Goal: Check status: Check status

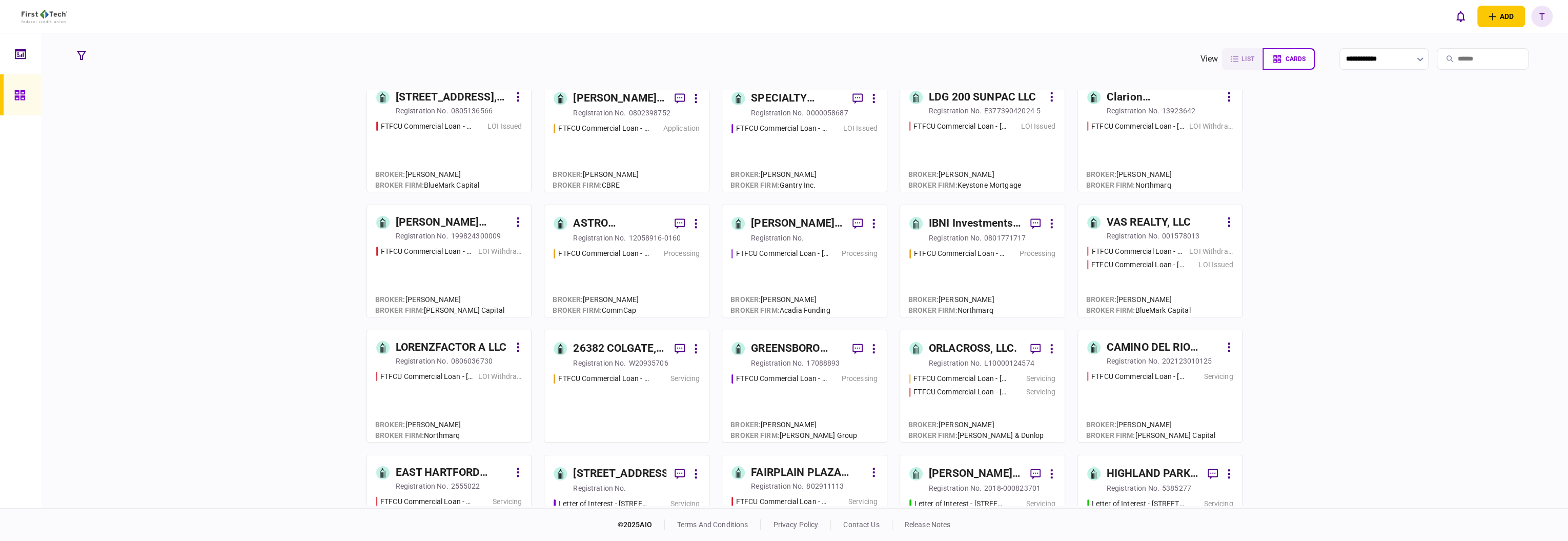
scroll to position [136, 0]
click at [1453, 58] on input "search" at bounding box center [1482, 59] width 91 height 22
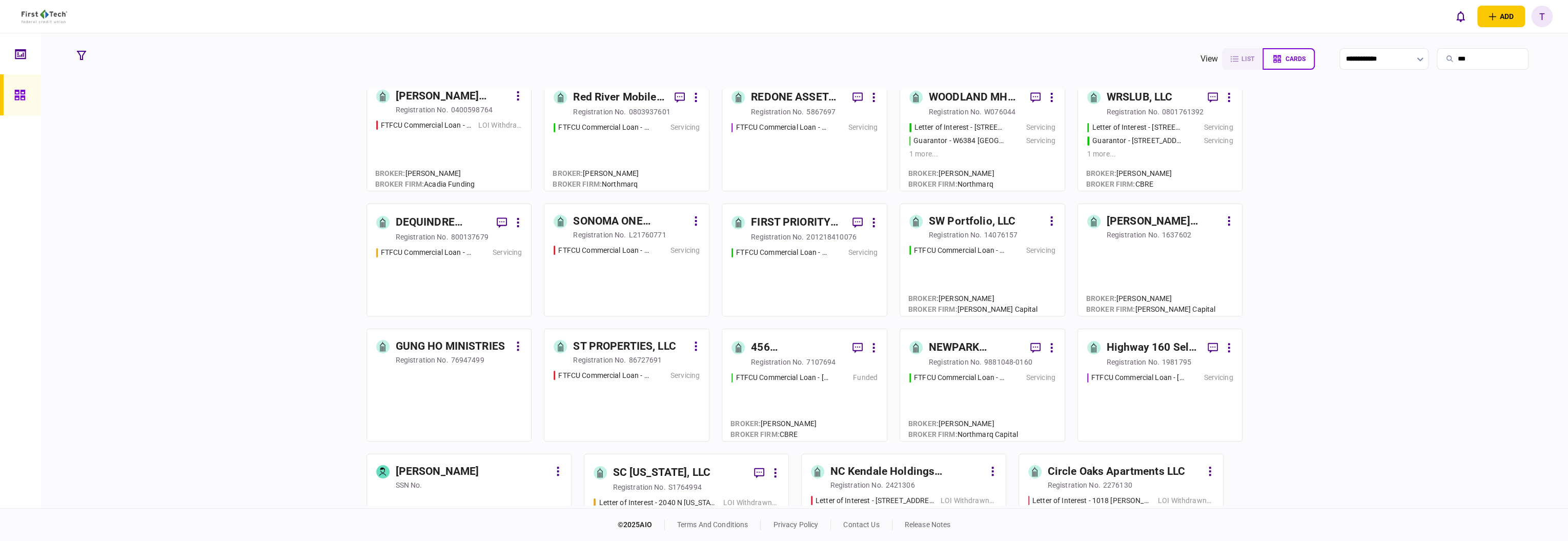
scroll to position [0, 0]
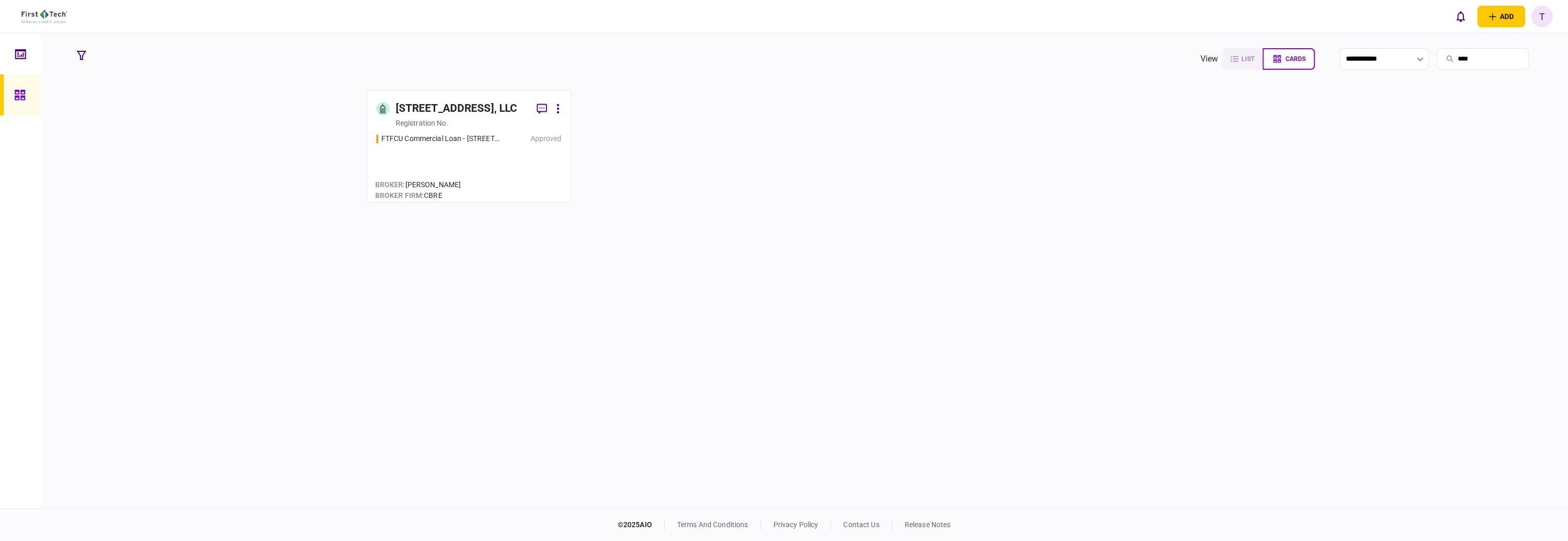
type input "****"
click at [472, 111] on div "[STREET_ADDRESS], LLC" at bounding box center [457, 108] width 122 height 16
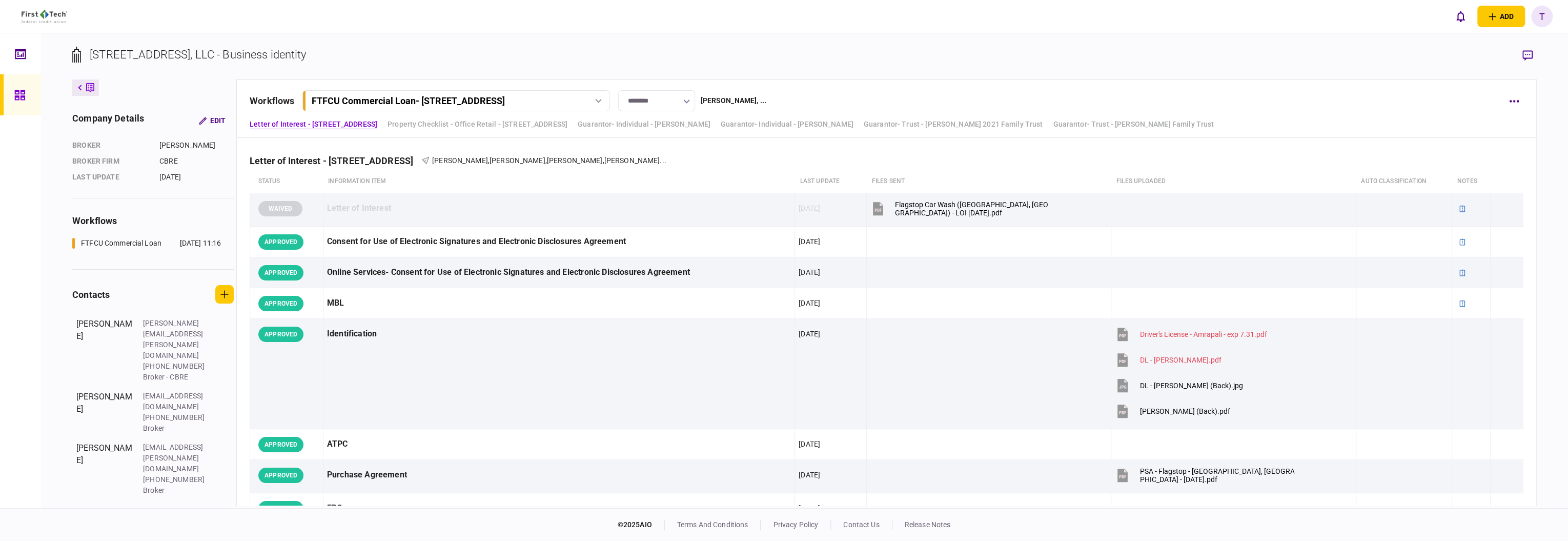
click at [690, 99] on icon "button" at bounding box center [687, 101] width 7 height 4
click at [657, 197] on button "Funded" at bounding box center [663, 200] width 56 height 9
click at [1514, 100] on icon "button" at bounding box center [1515, 101] width 9 height 2
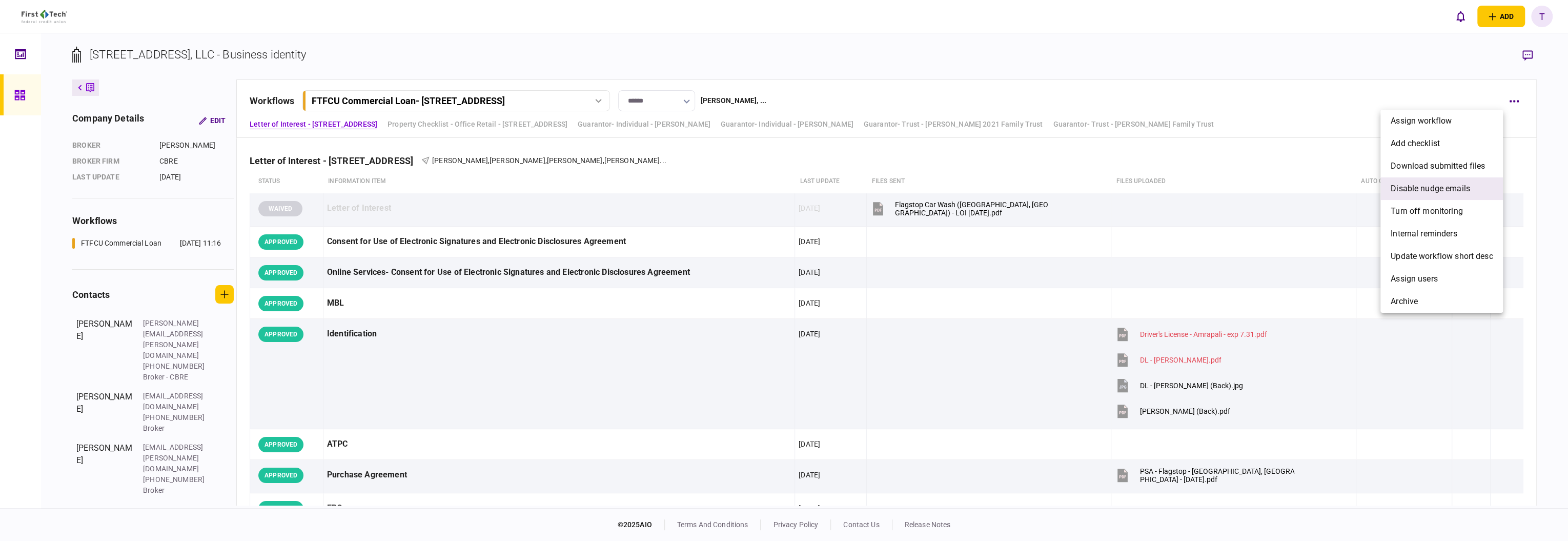
click at [1440, 182] on span "Disable nudge emails" at bounding box center [1430, 188] width 80 height 13
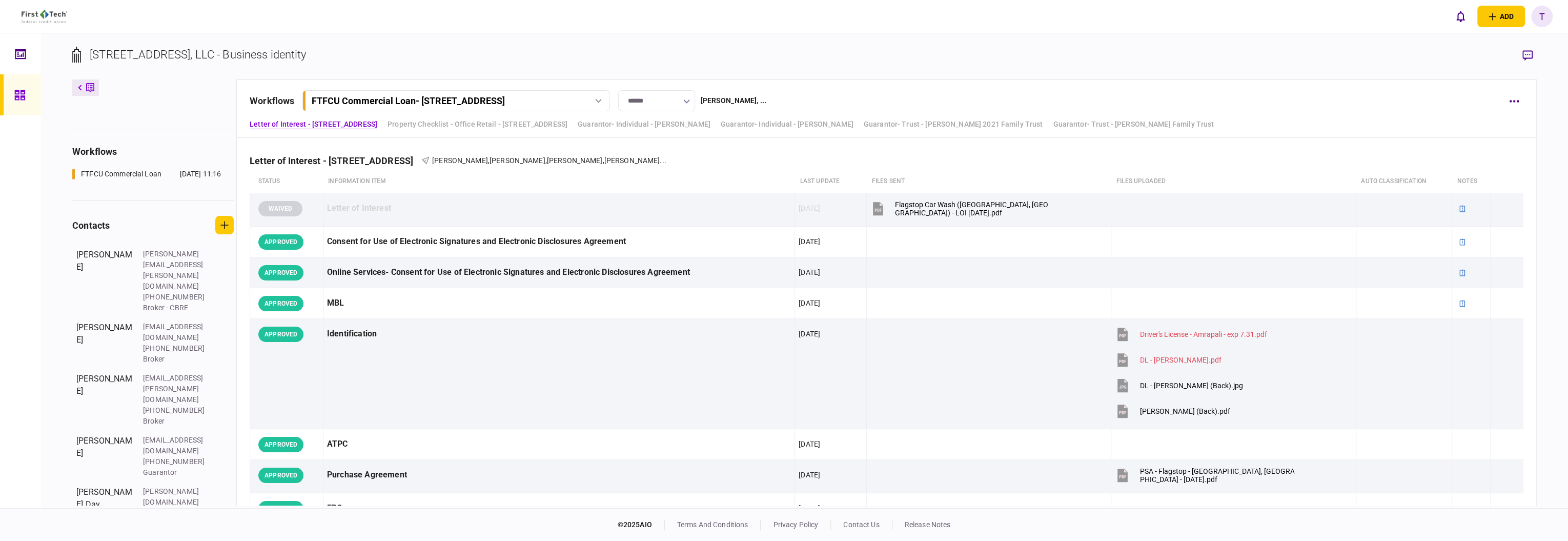
scroll to position [135, 0]
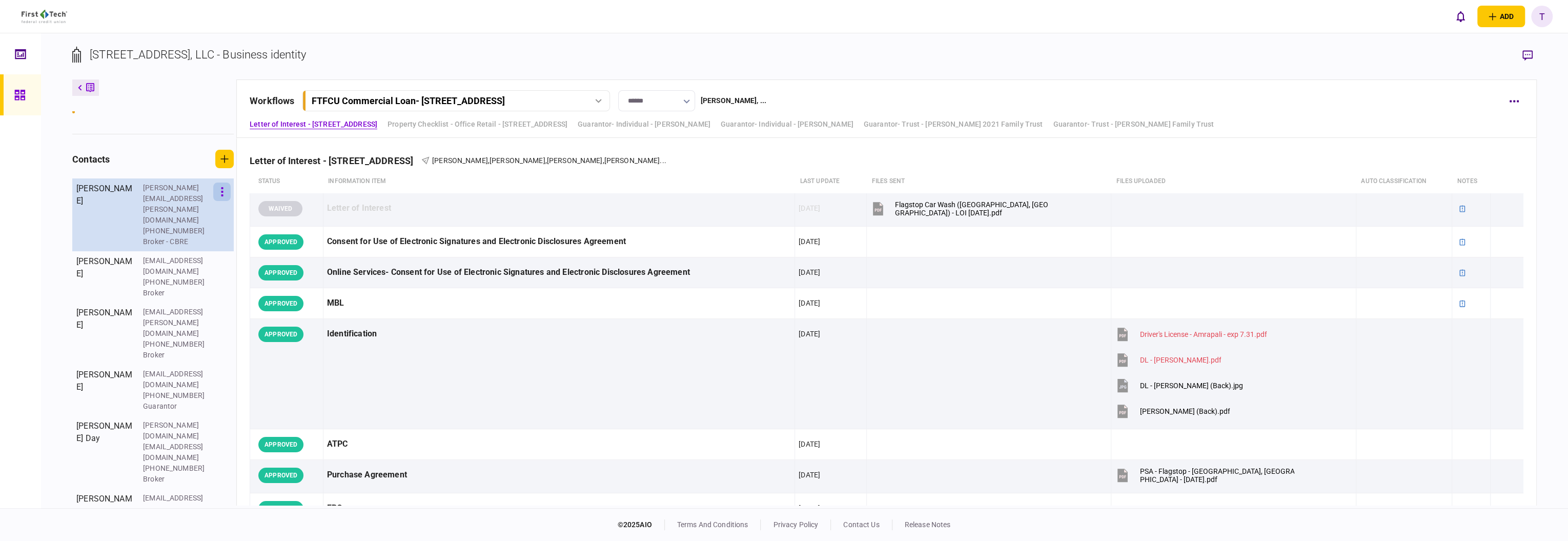
click at [223, 192] on icon "button" at bounding box center [222, 192] width 2 height 9
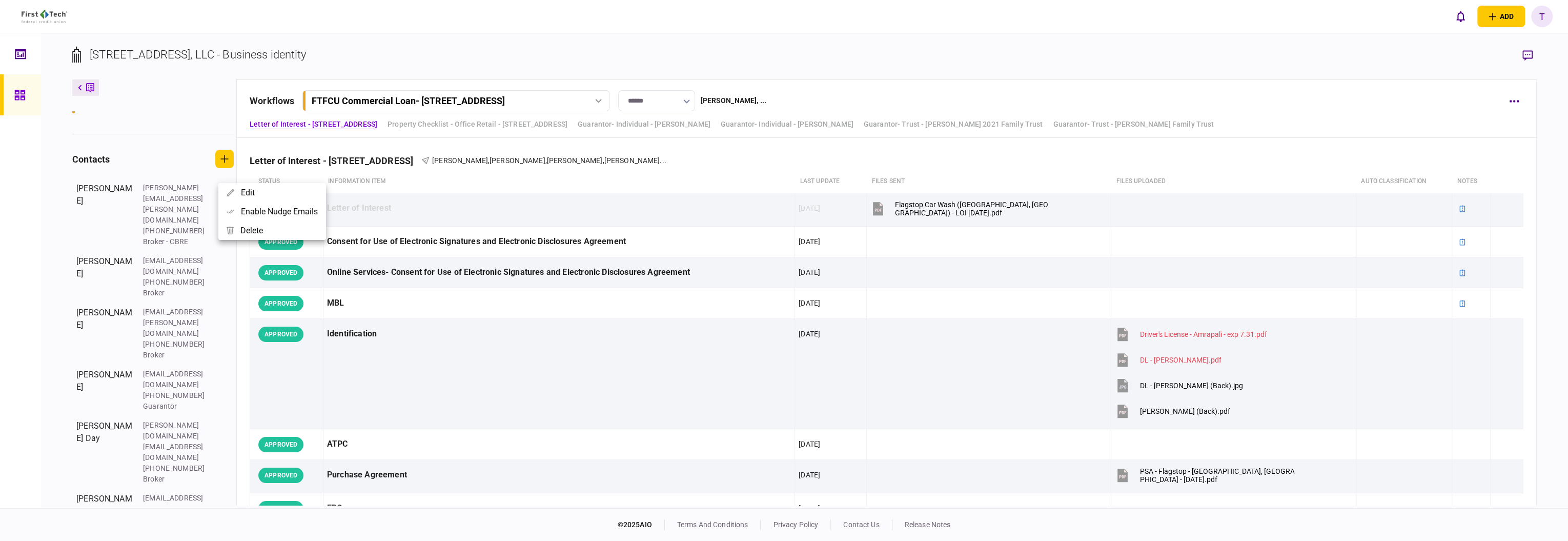
click at [398, 309] on div at bounding box center [784, 270] width 1568 height 541
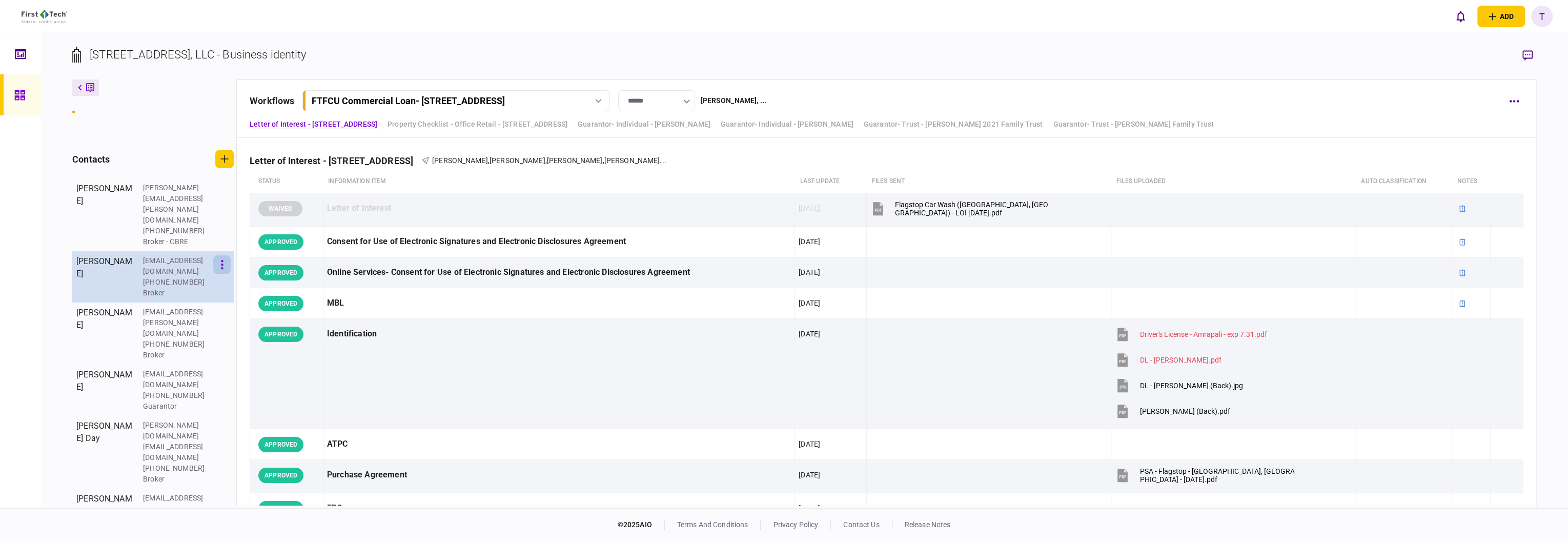
click at [224, 260] on icon "button" at bounding box center [222, 264] width 2 height 9
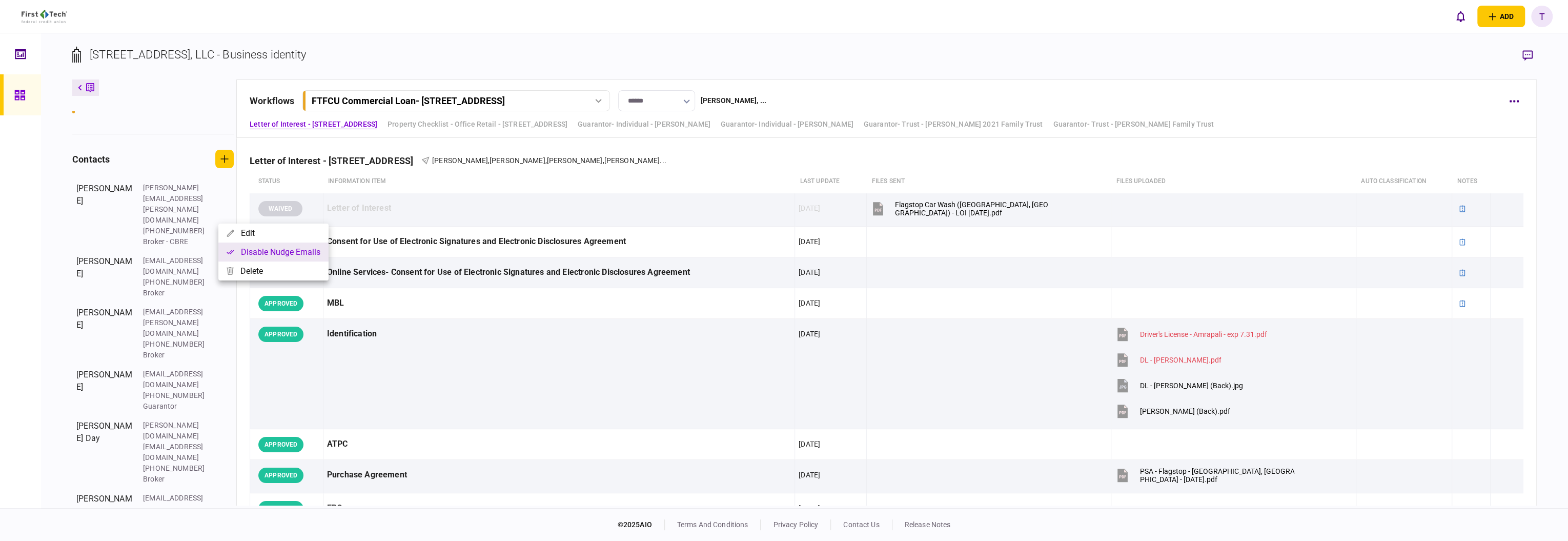
click at [270, 251] on button "Disable nudge emails" at bounding box center [273, 252] width 110 height 19
click at [221, 299] on div at bounding box center [784, 270] width 1568 height 541
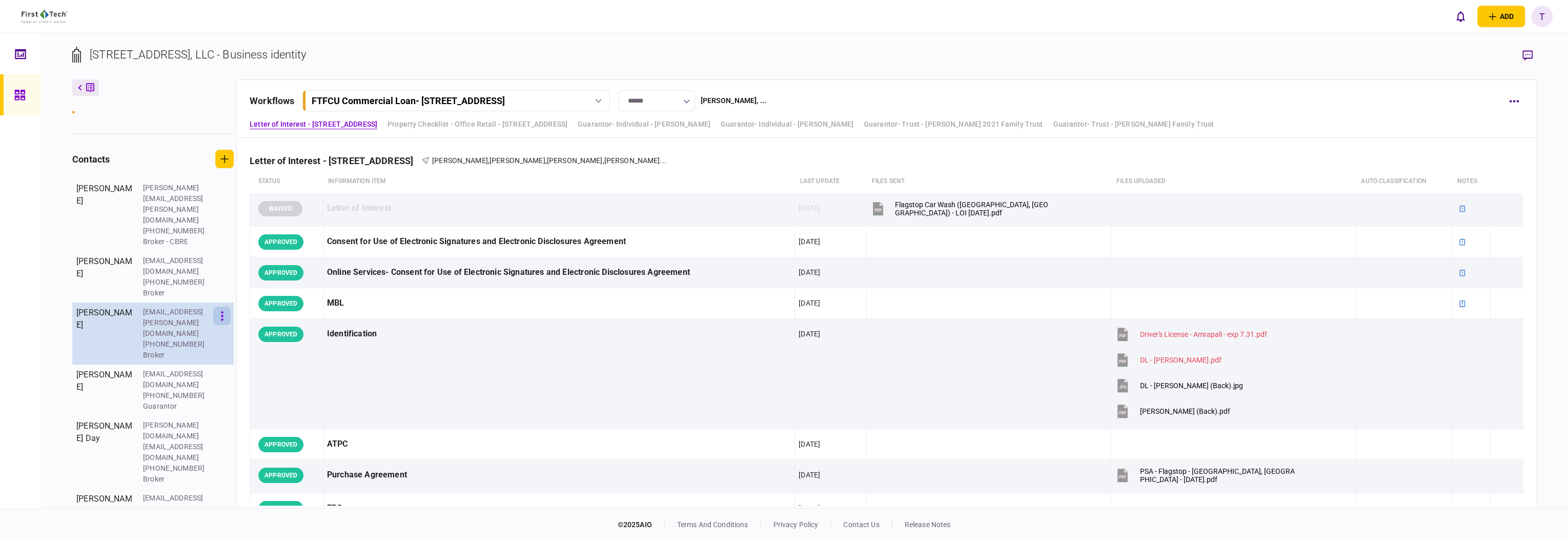
click at [224, 311] on icon "button" at bounding box center [222, 316] width 2 height 9
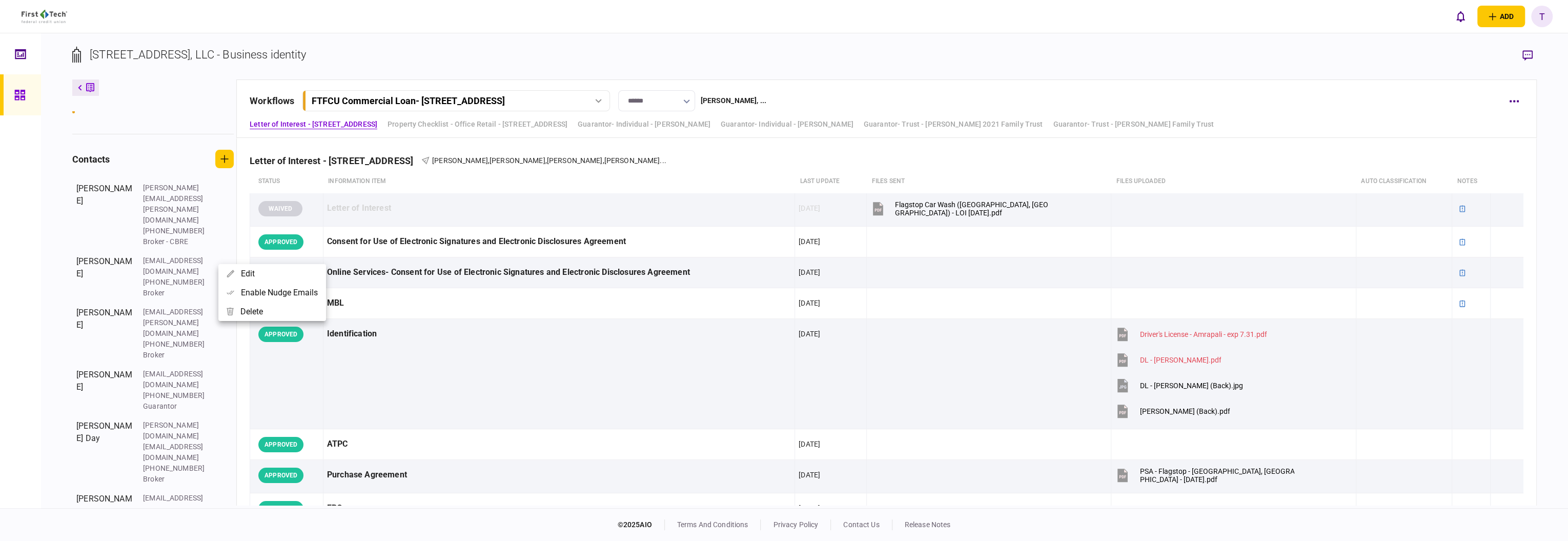
click at [212, 327] on div at bounding box center [784, 270] width 1568 height 541
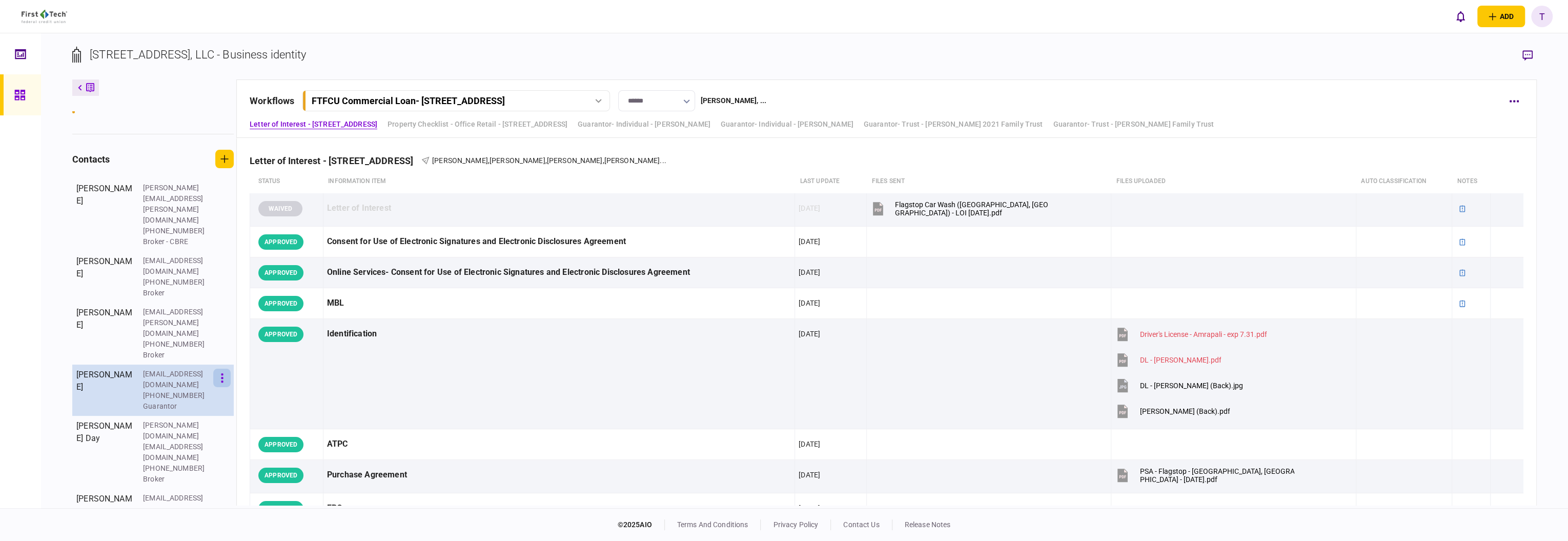
click at [223, 373] on icon "button" at bounding box center [222, 378] width 2 height 9
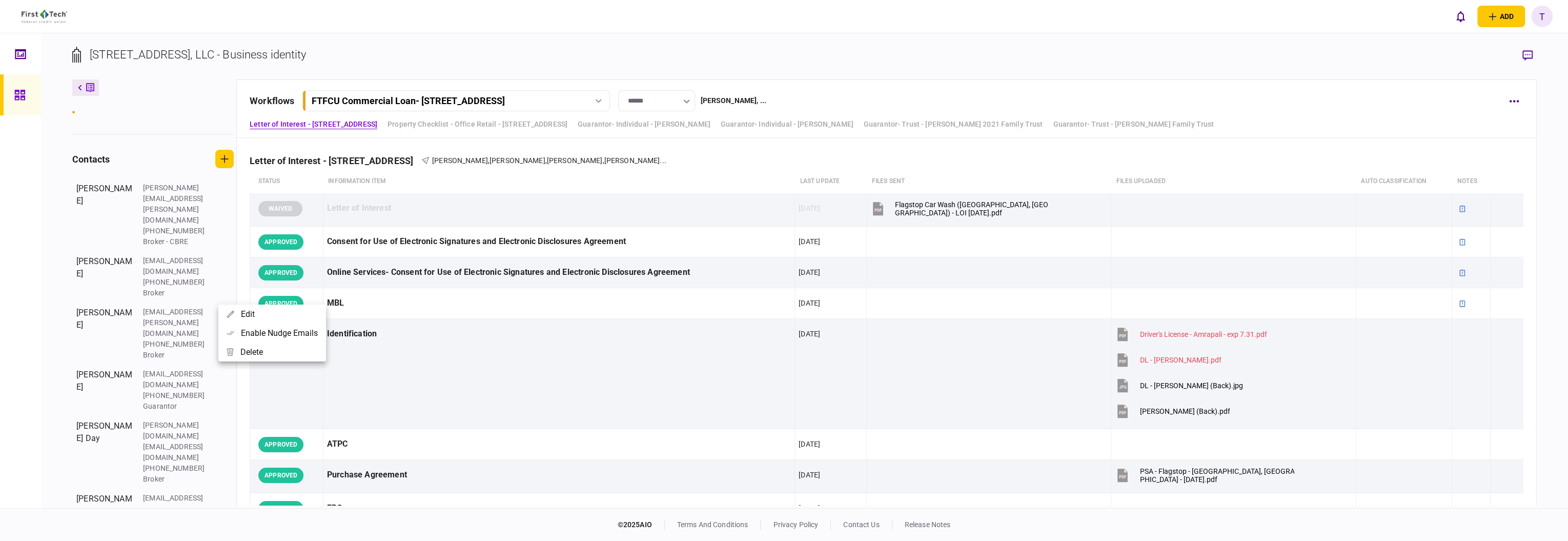
click at [218, 385] on div at bounding box center [784, 270] width 1568 height 541
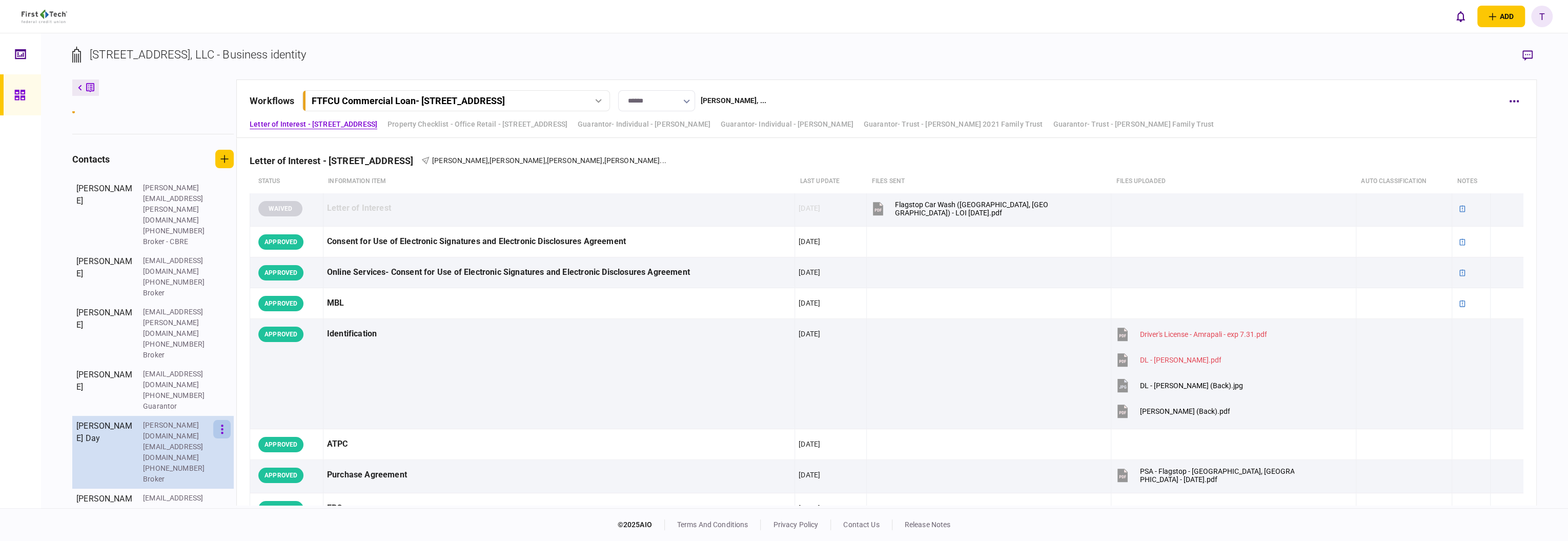
click at [225, 420] on button "button" at bounding box center [222, 429] width 17 height 19
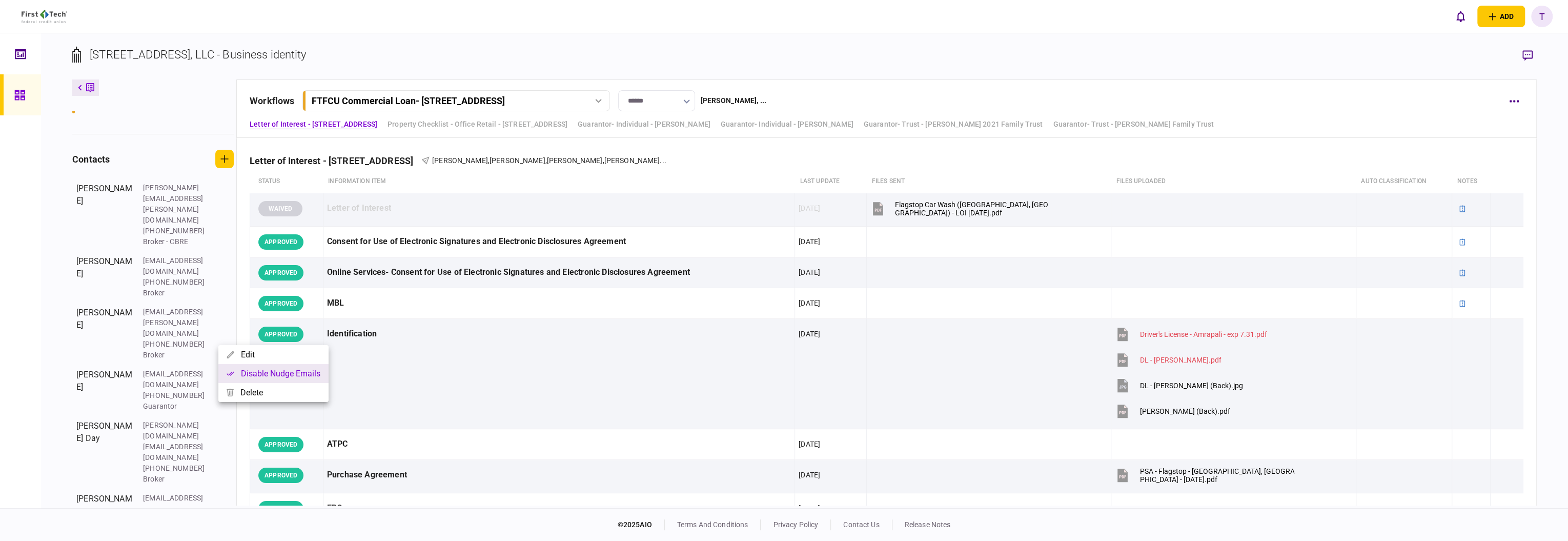
click at [250, 373] on button "Disable nudge emails" at bounding box center [273, 373] width 110 height 19
click at [221, 413] on div at bounding box center [784, 270] width 1568 height 541
click at [224, 497] on icon "button" at bounding box center [222, 502] width 2 height 9
click at [236, 459] on div at bounding box center [784, 270] width 1568 height 541
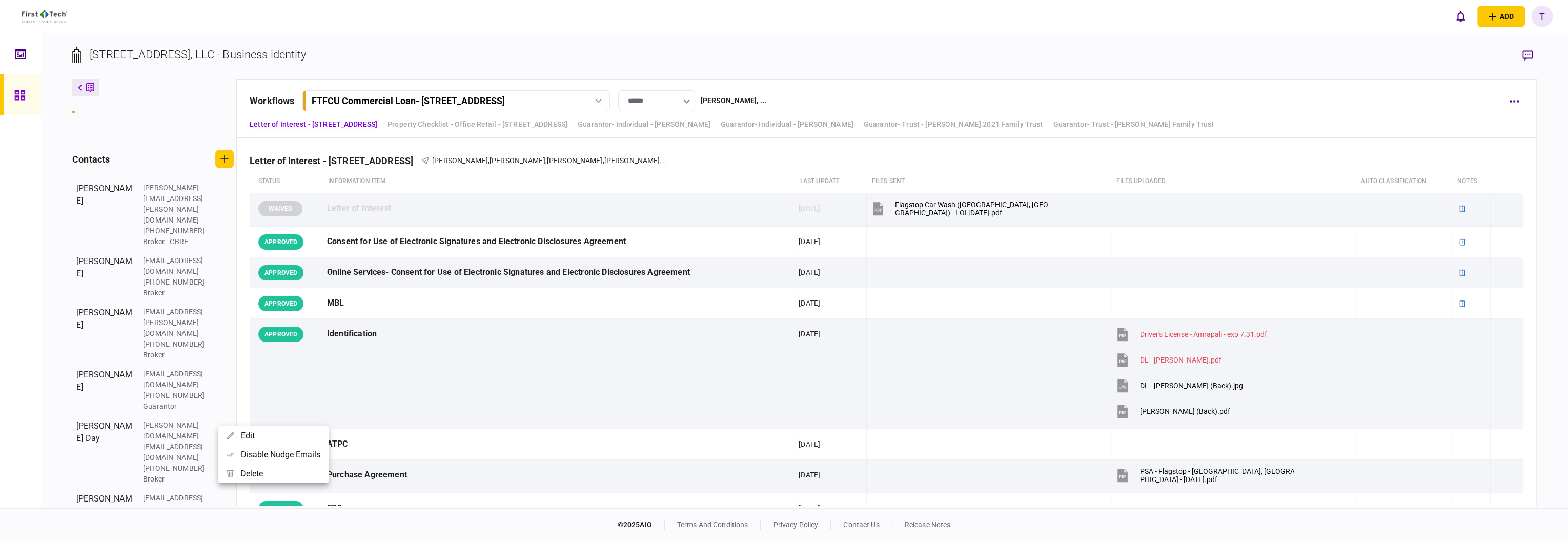
click at [260, 453] on button "Disable nudge emails" at bounding box center [273, 454] width 110 height 19
click at [205, 496] on div at bounding box center [784, 270] width 1568 height 541
click at [223, 428] on div at bounding box center [784, 270] width 1568 height 541
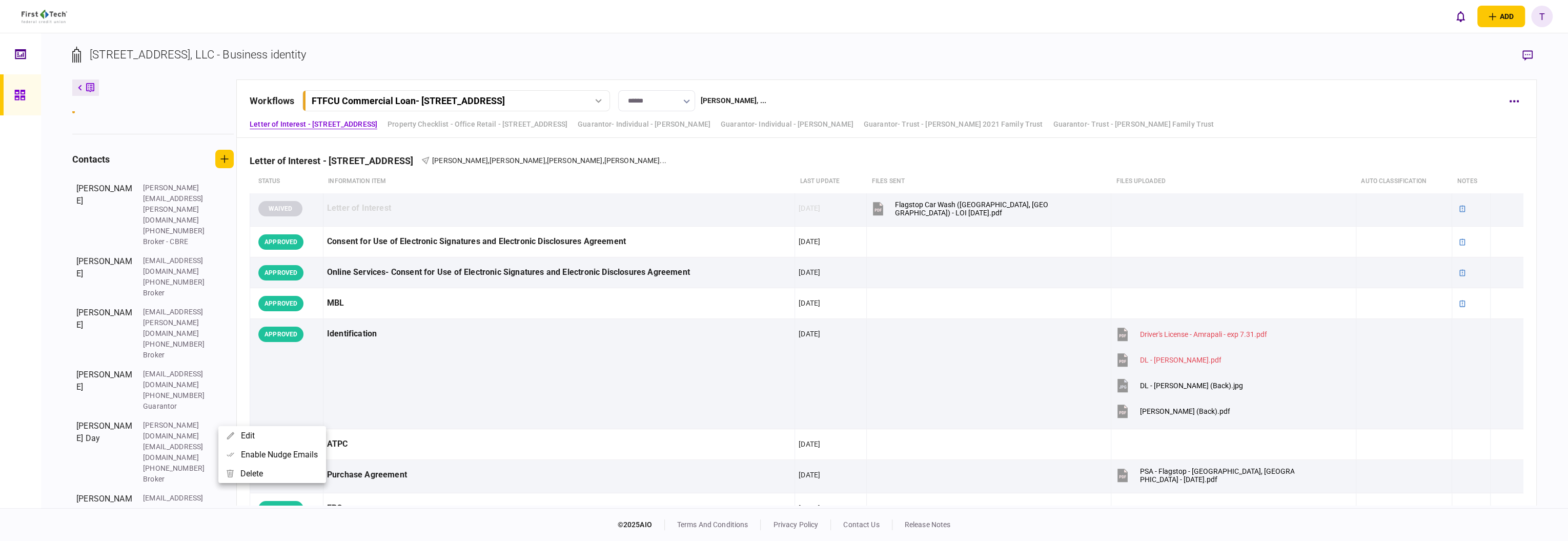
click at [218, 313] on div at bounding box center [784, 270] width 1568 height 541
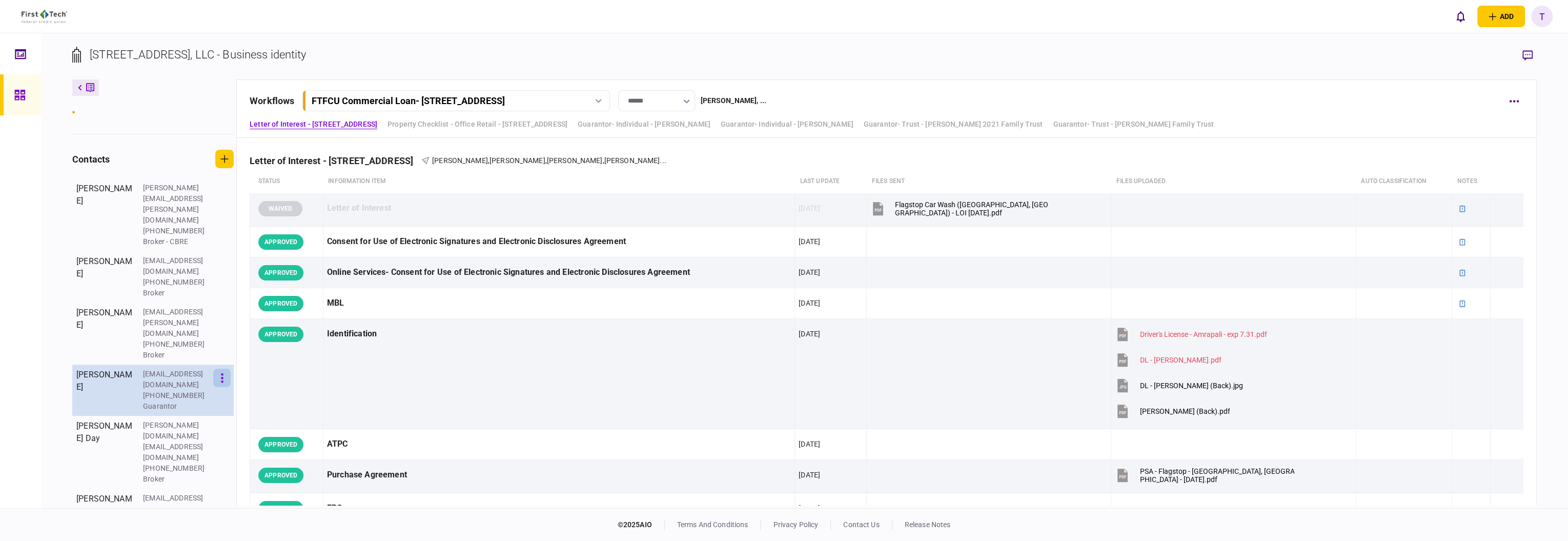
click at [222, 368] on button "button" at bounding box center [222, 378] width 17 height 19
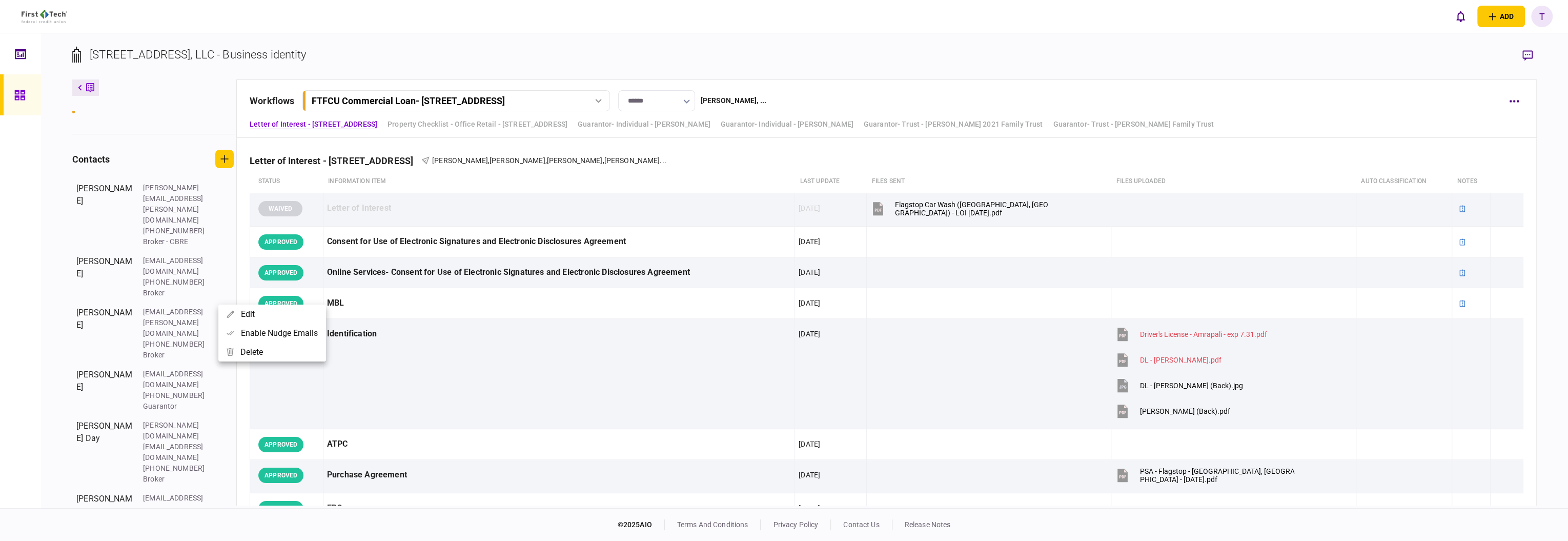
drag, startPoint x: 1537, startPoint y: 161, endPoint x: 1530, endPoint y: 240, distance: 79.3
click at [1530, 240] on div at bounding box center [784, 270] width 1568 height 541
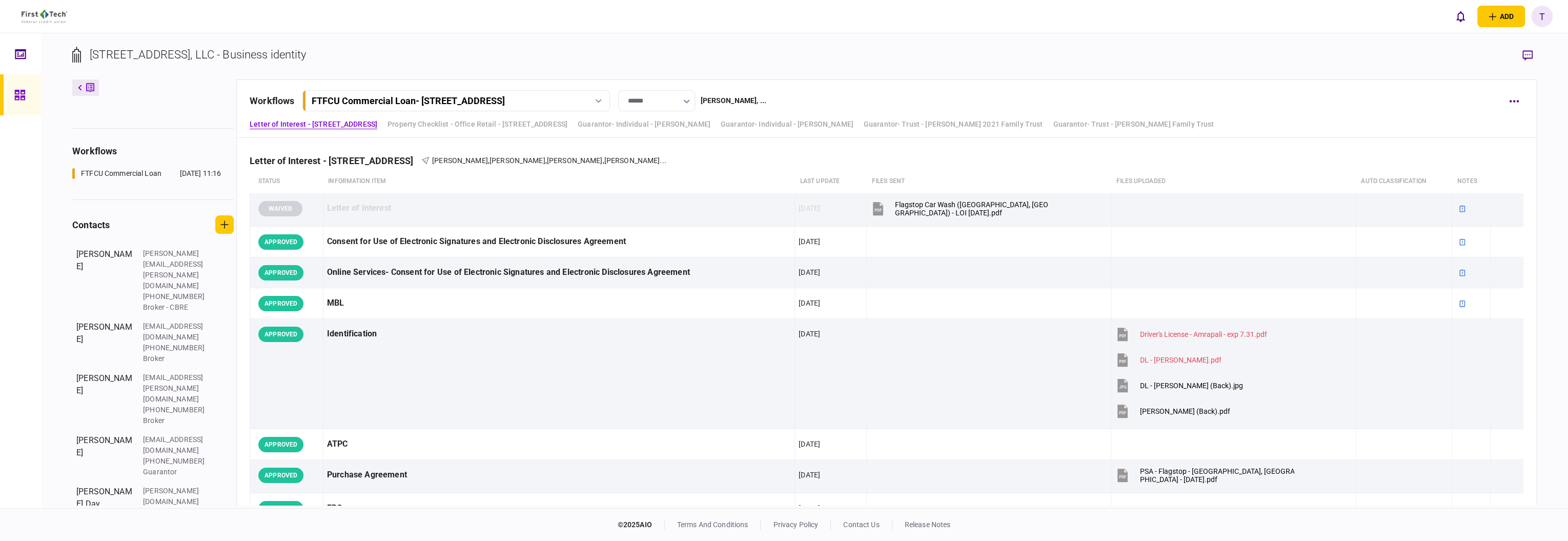
scroll to position [68, 0]
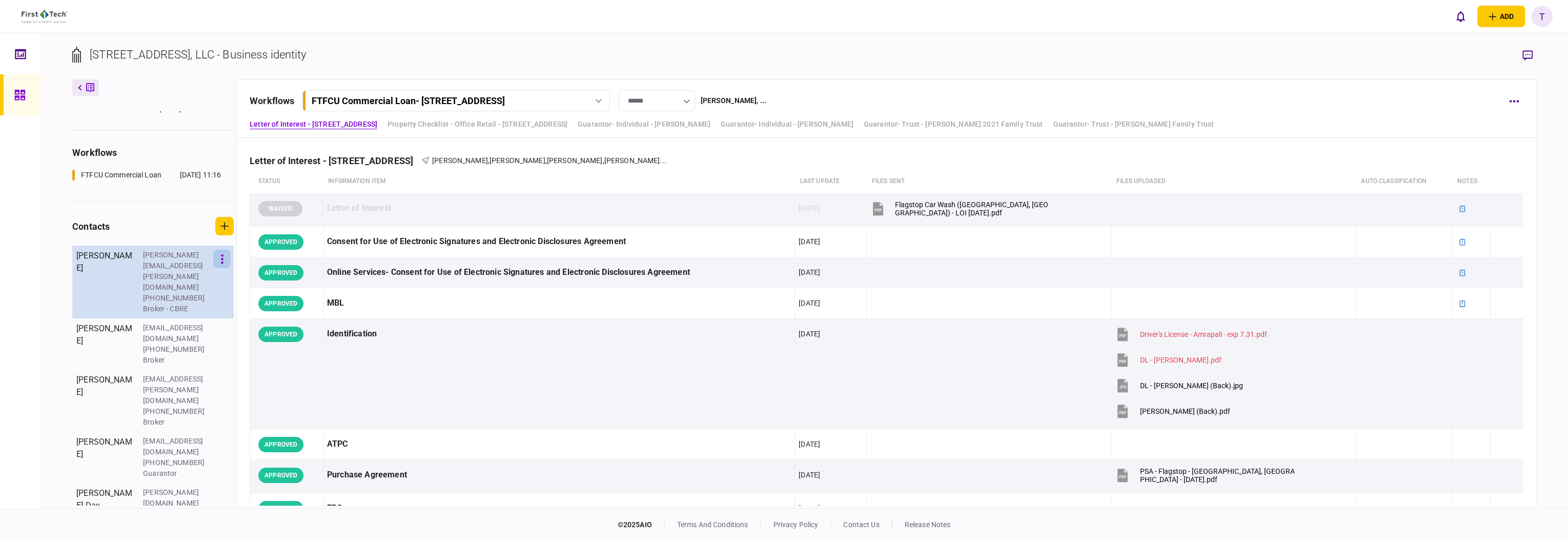
click at [225, 255] on button "button" at bounding box center [222, 259] width 17 height 19
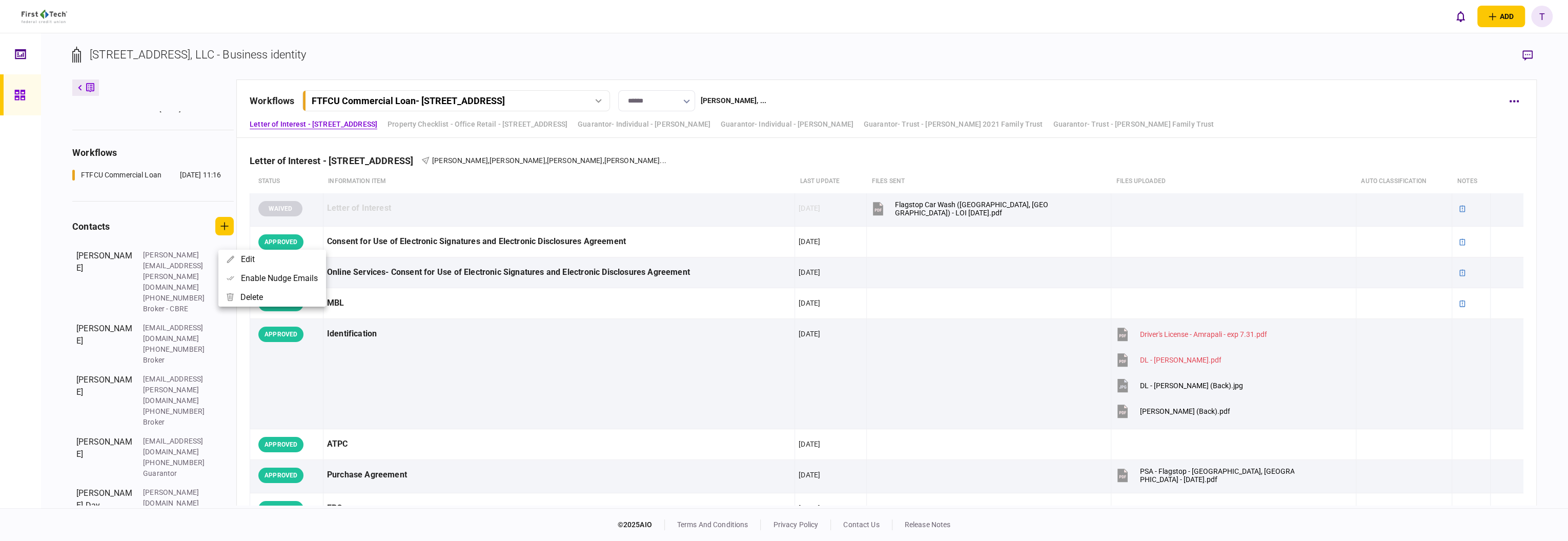
click at [1160, 27] on div at bounding box center [784, 270] width 1568 height 541
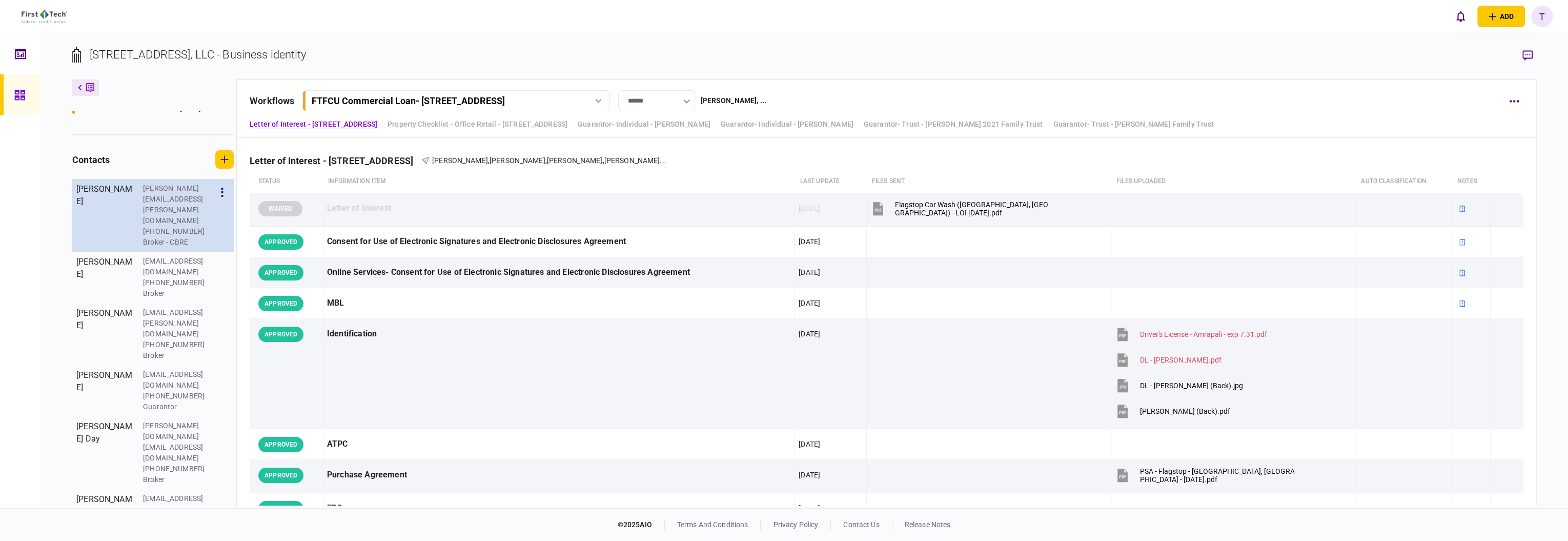
scroll to position [135, 0]
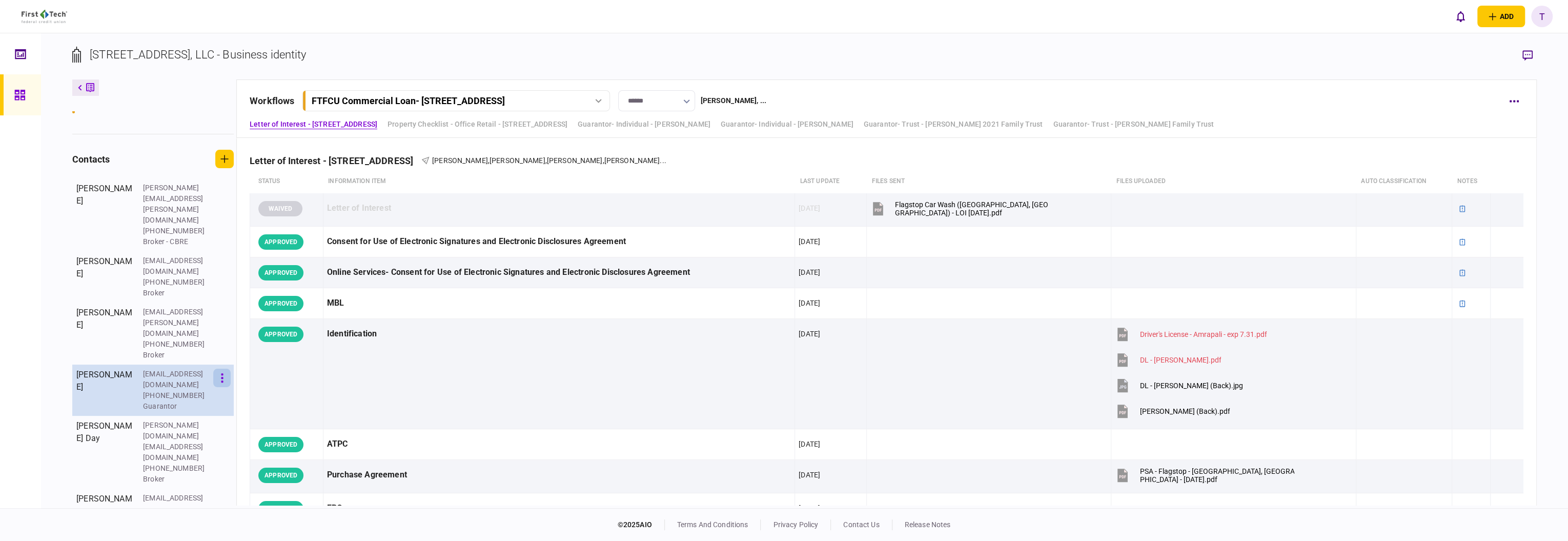
click at [225, 368] on button "button" at bounding box center [222, 378] width 17 height 19
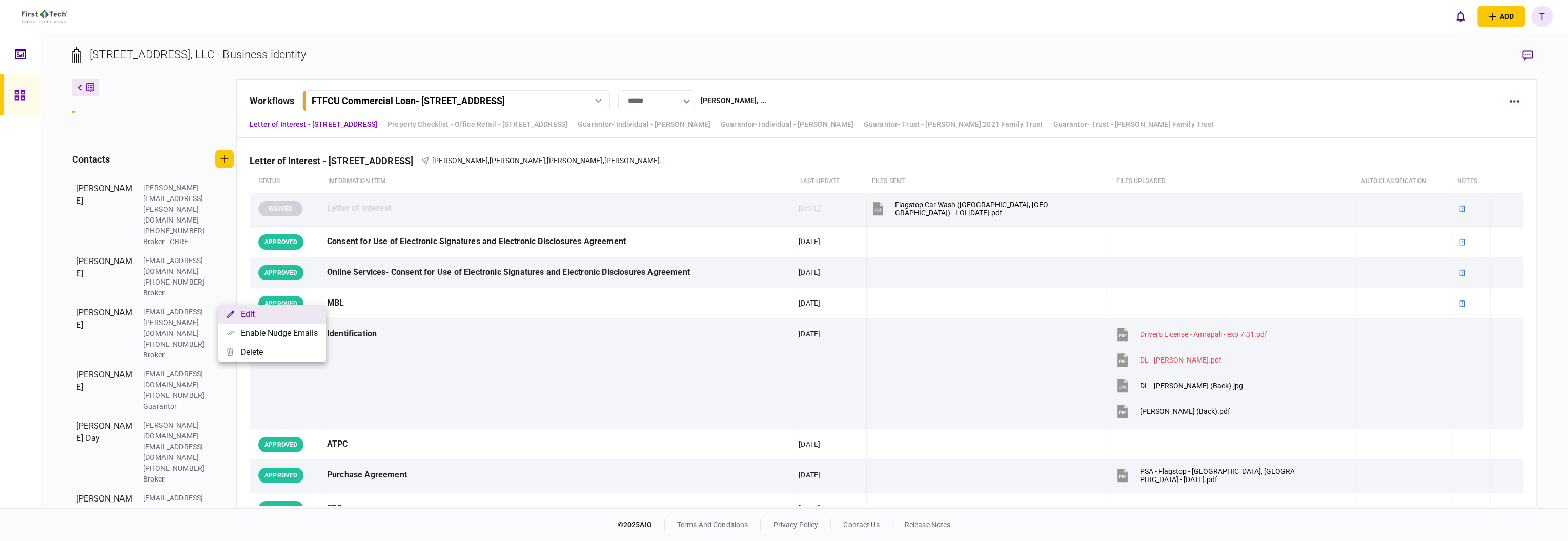
click at [242, 313] on button "Edit" at bounding box center [272, 313] width 108 height 19
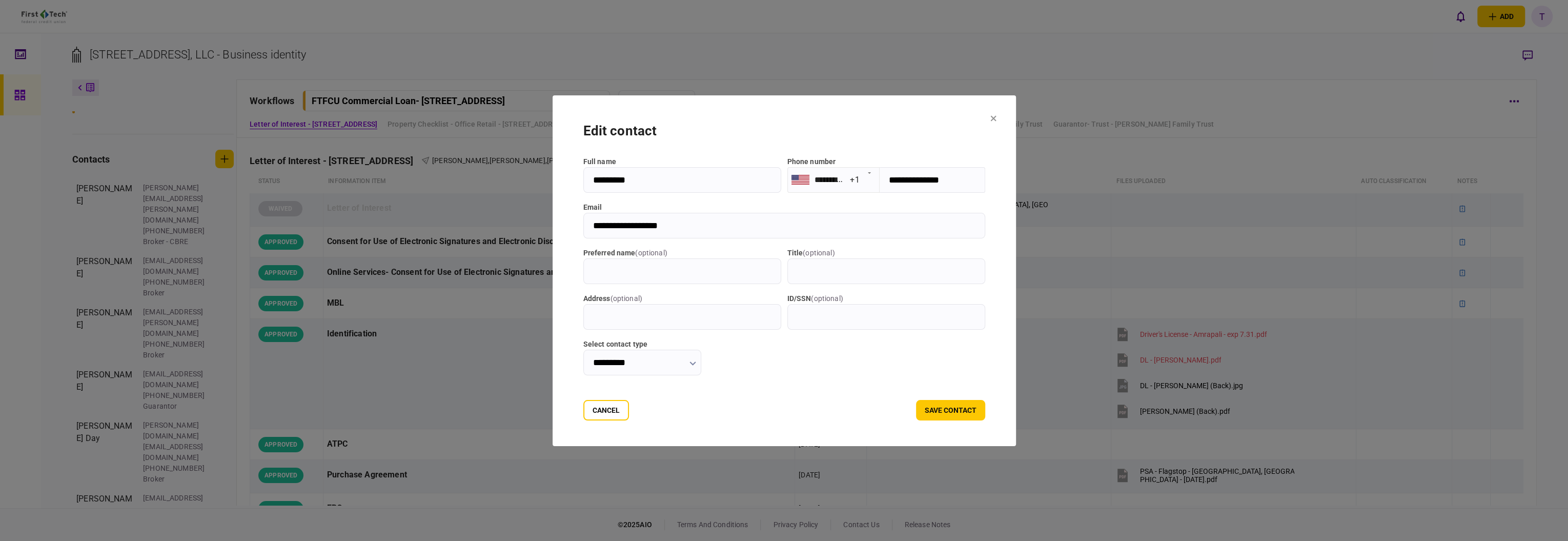
drag, startPoint x: 666, startPoint y: 228, endPoint x: 568, endPoint y: 221, distance: 98.2
click at [583, 221] on input "**********" at bounding box center [784, 225] width 402 height 26
click at [996, 115] on icon at bounding box center [994, 118] width 6 height 6
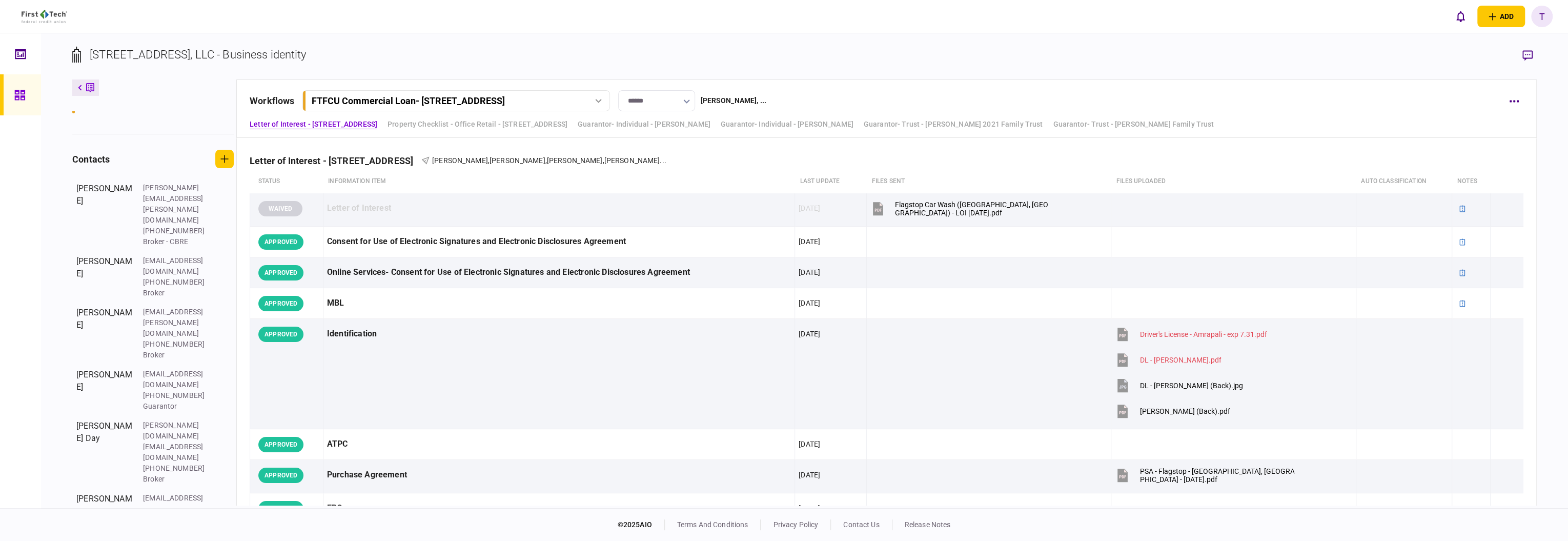
click at [690, 97] on button "button" at bounding box center [687, 101] width 7 height 8
click at [668, 223] on button "Servicing" at bounding box center [663, 226] width 56 height 9
type input "*********"
